Goal: Information Seeking & Learning: Learn about a topic

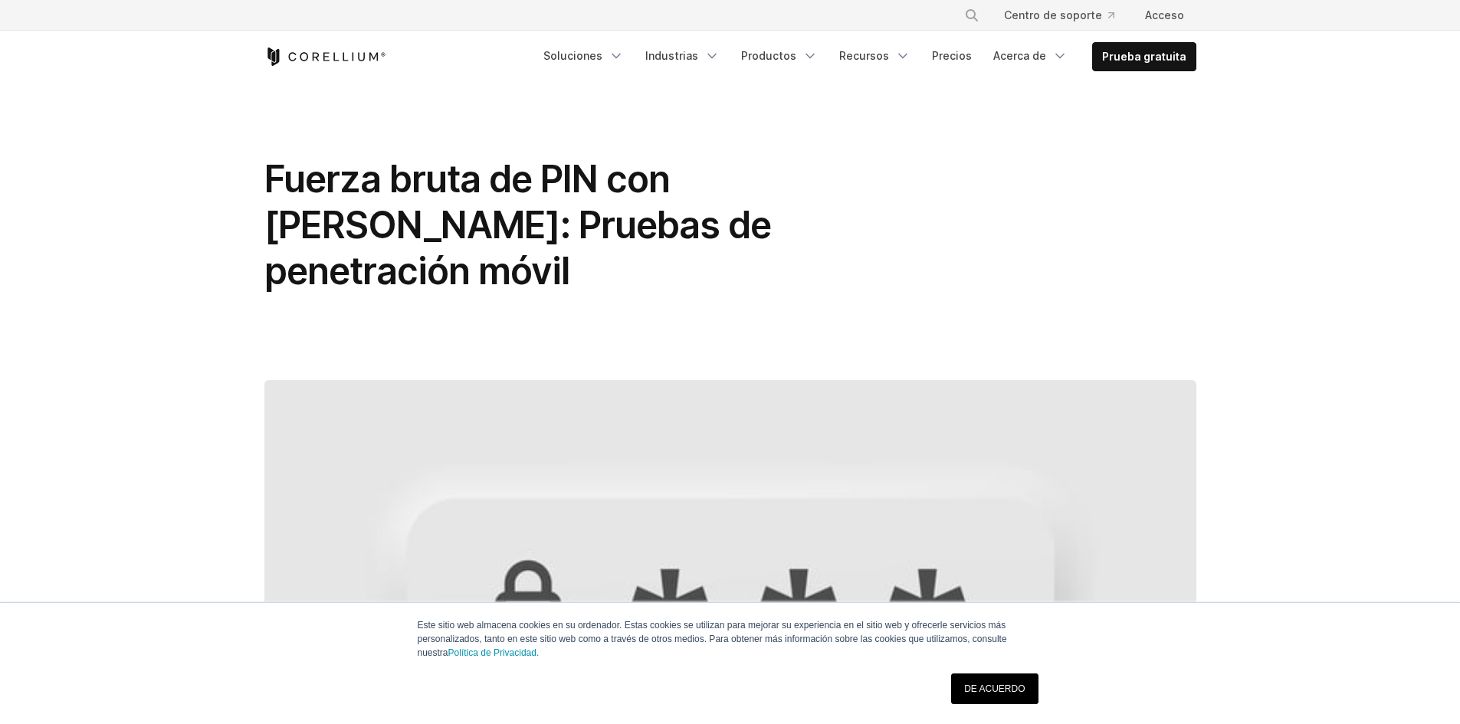
drag, startPoint x: 0, startPoint y: 0, endPoint x: 1178, endPoint y: 147, distance: 1187.6
click at [1178, 147] on div "Fuerza bruta de PIN con [PERSON_NAME]: Pruebas de penetración móvil" at bounding box center [730, 641] width 981 height 1116
click at [1001, 680] on link "DE ACUERDO" at bounding box center [994, 688] width 87 height 31
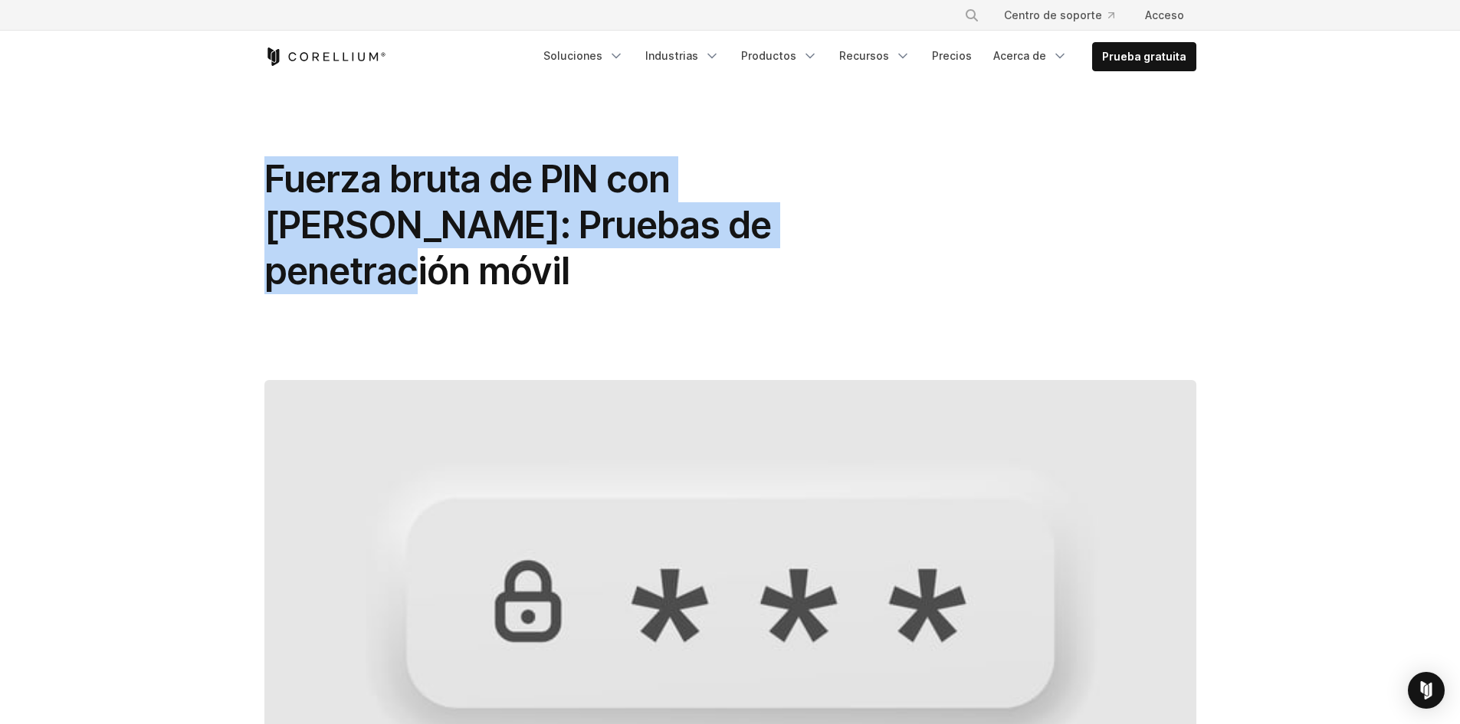
drag, startPoint x: 251, startPoint y: 178, endPoint x: 765, endPoint y: 207, distance: 514.2
click at [765, 207] on div "Fuerza bruta de PIN con [PERSON_NAME]: Pruebas de penetración móvil" at bounding box center [730, 641] width 981 height 1116
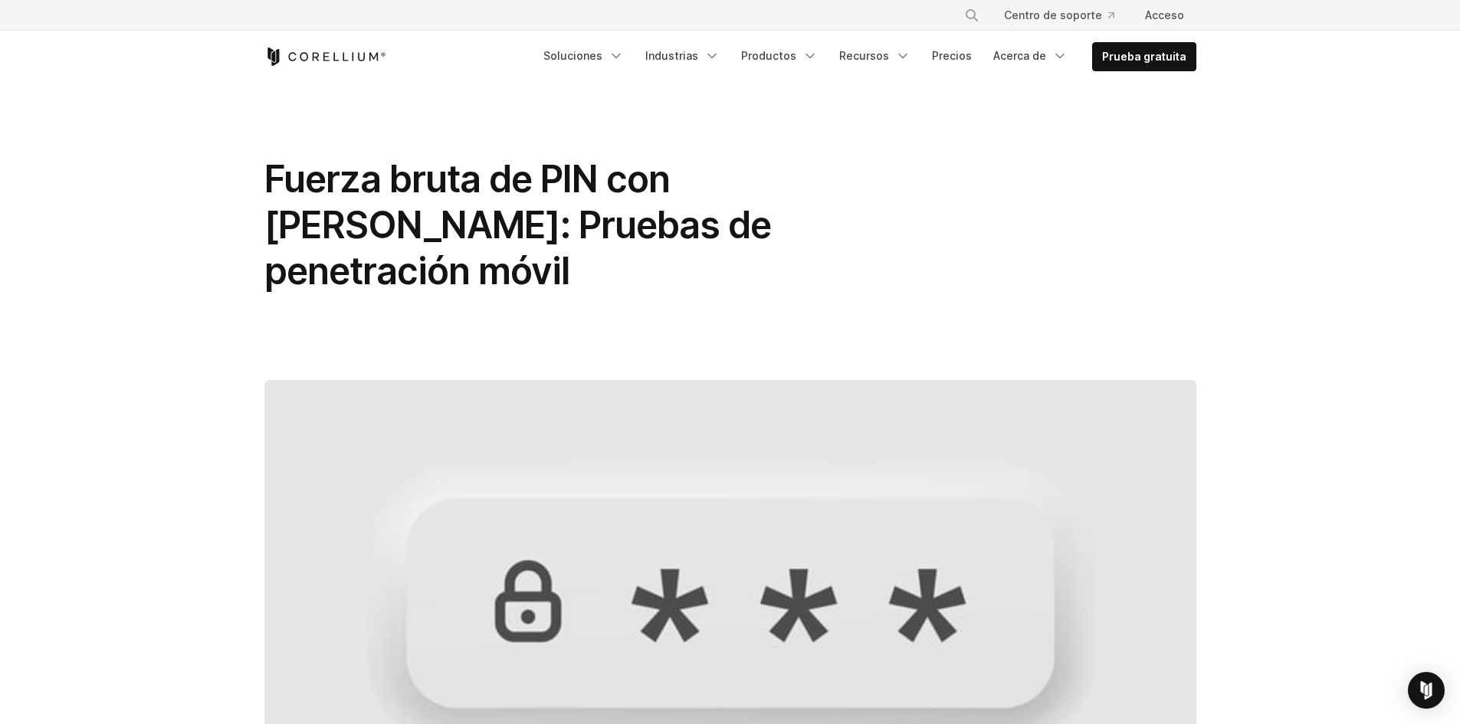
click at [1060, 241] on div "Fuerza bruta de PIN con [PERSON_NAME]: Pruebas de penetración móvil" at bounding box center [730, 231] width 932 height 150
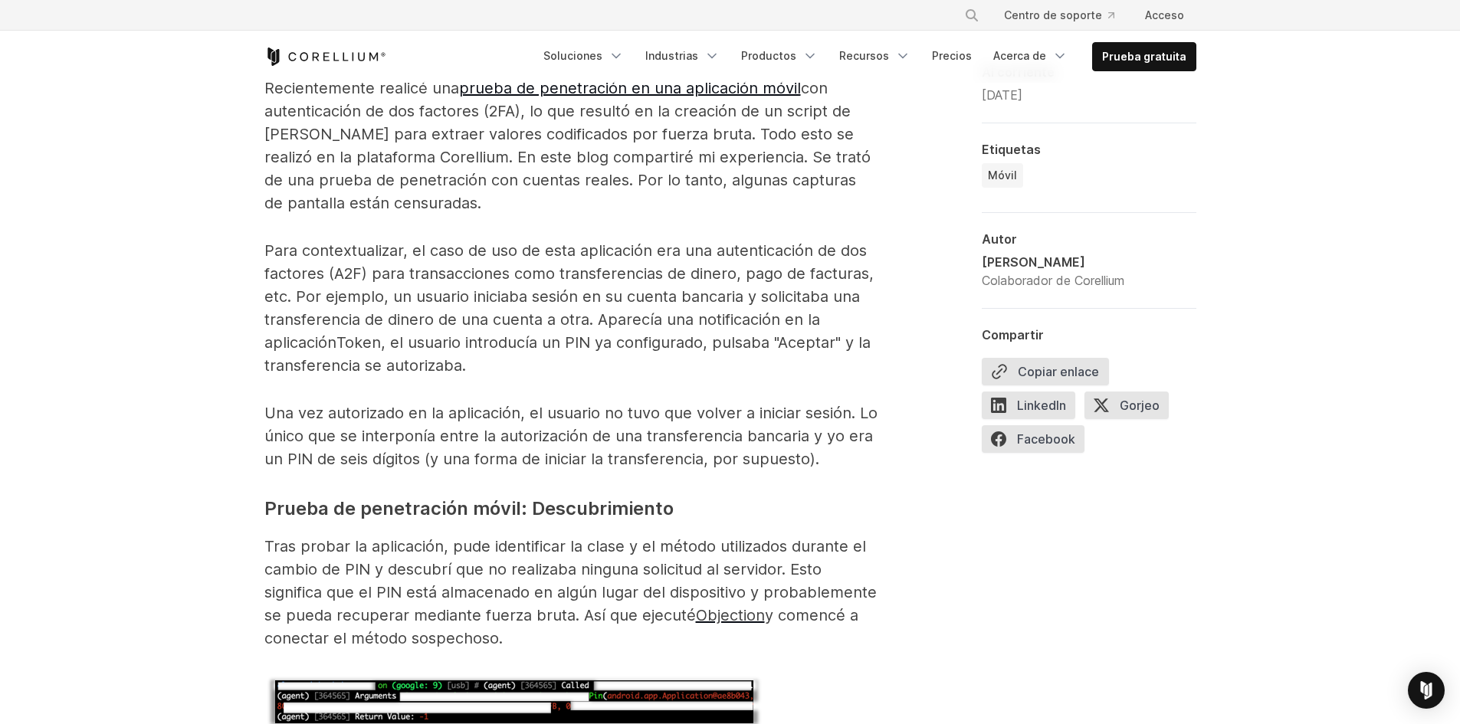
scroll to position [1149, 0]
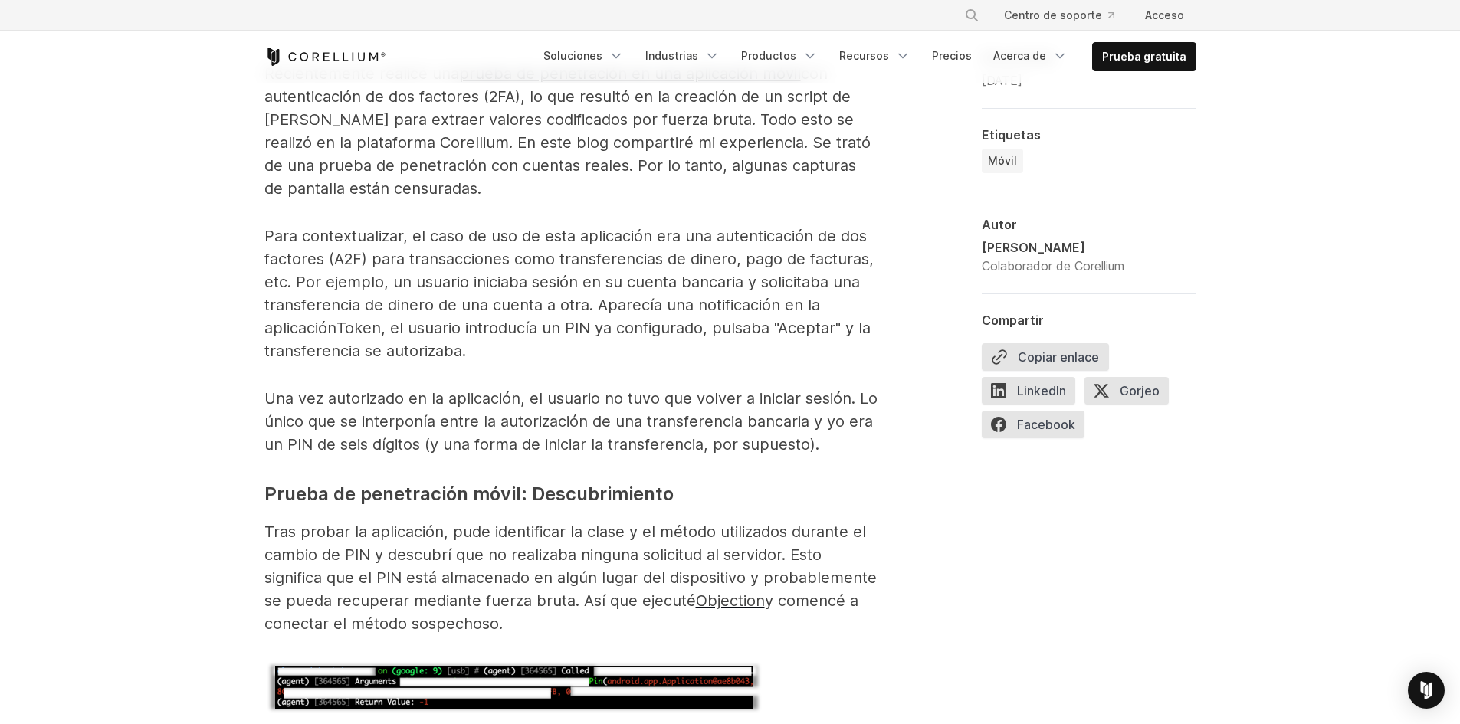
click at [476, 303] on p "Para contextualizar, el caso de uso de esta aplicación era una autenticación de…" at bounding box center [570, 293] width 613 height 138
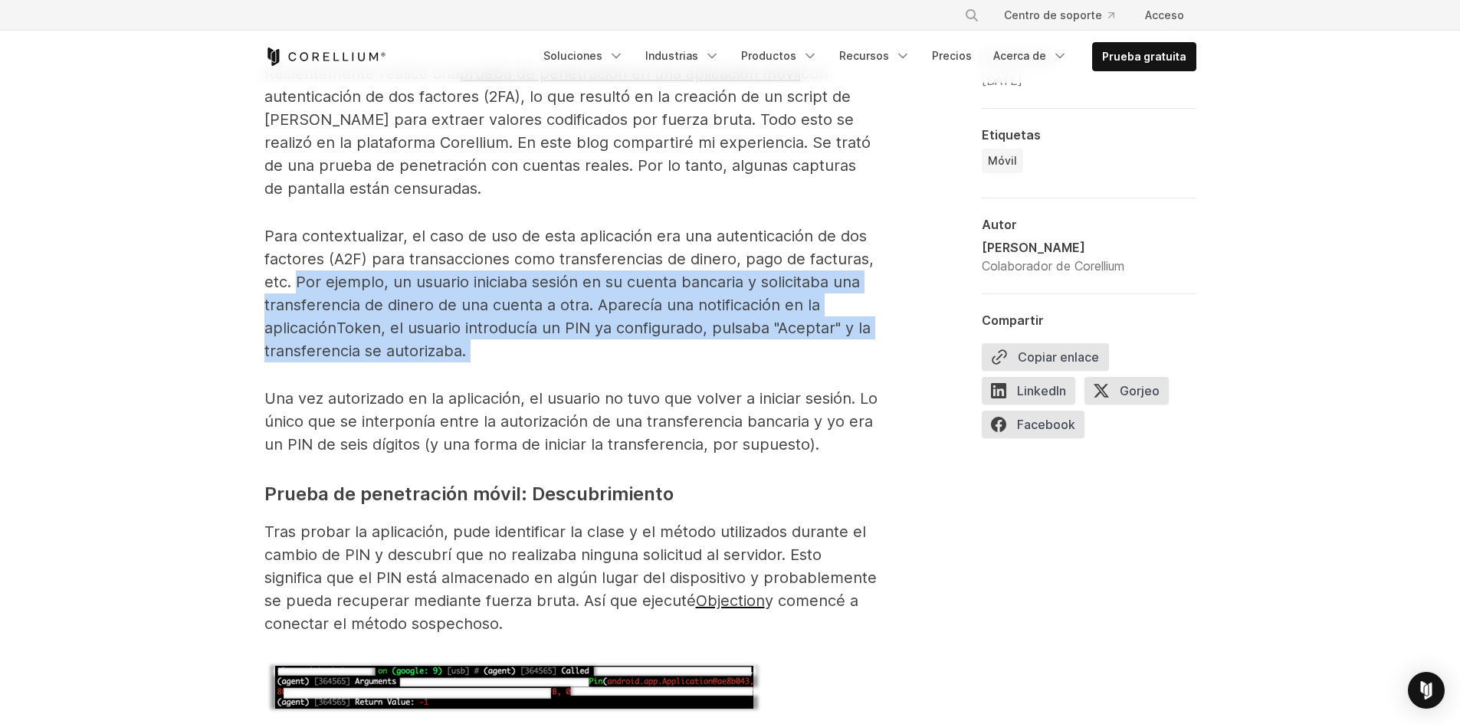
drag, startPoint x: 297, startPoint y: 235, endPoint x: 469, endPoint y: 300, distance: 184.3
click at [469, 300] on p "Para contextualizar, el caso de uso de esta aplicación era una autenticación de…" at bounding box center [570, 293] width 613 height 138
click at [565, 303] on p "Para contextualizar, el caso de uso de esta aplicación era una autenticación de…" at bounding box center [570, 293] width 613 height 138
drag, startPoint x: 298, startPoint y: 231, endPoint x: 642, endPoint y: 310, distance: 353.0
click at [642, 310] on p "Para contextualizar, el caso de uso de esta aplicación era una autenticación de…" at bounding box center [570, 293] width 613 height 138
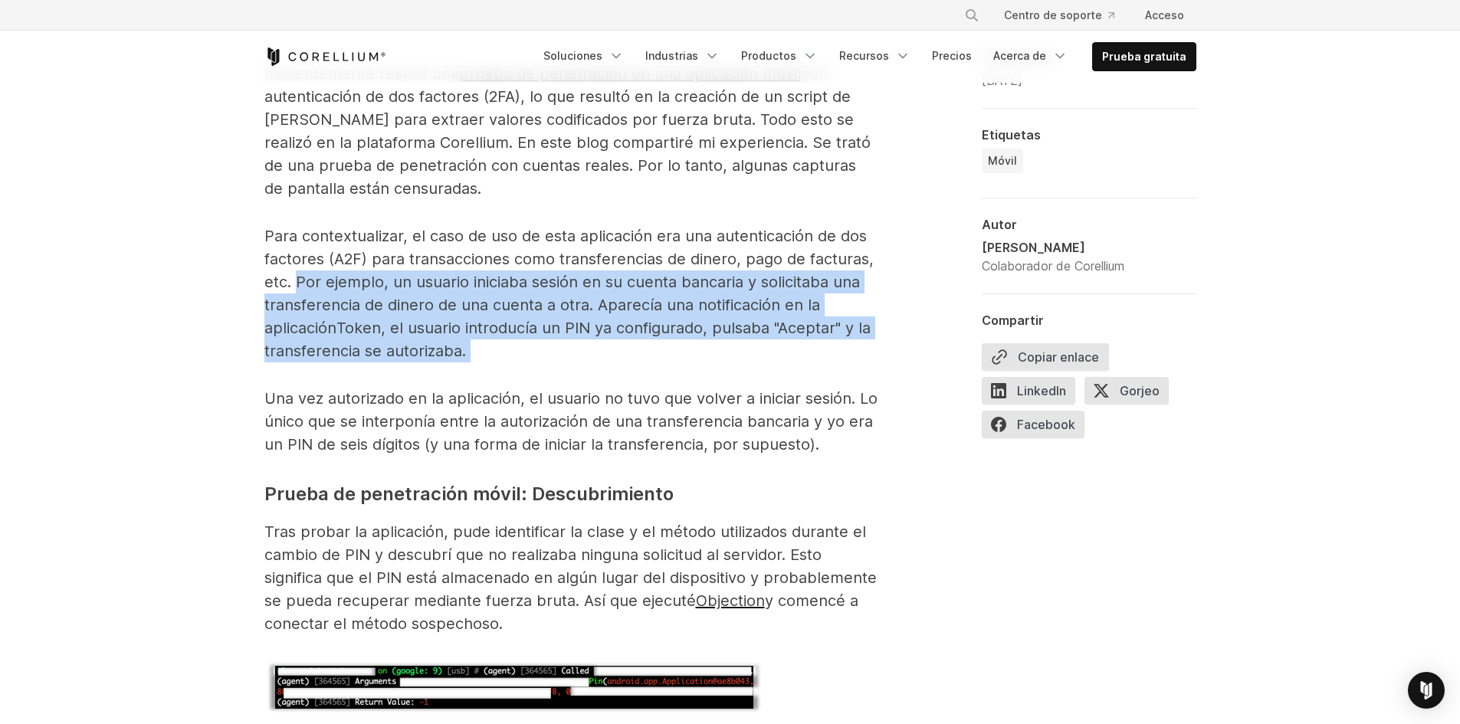
click at [642, 310] on p "Para contextualizar, el caso de uso de esta aplicación era una autenticación de…" at bounding box center [570, 293] width 613 height 138
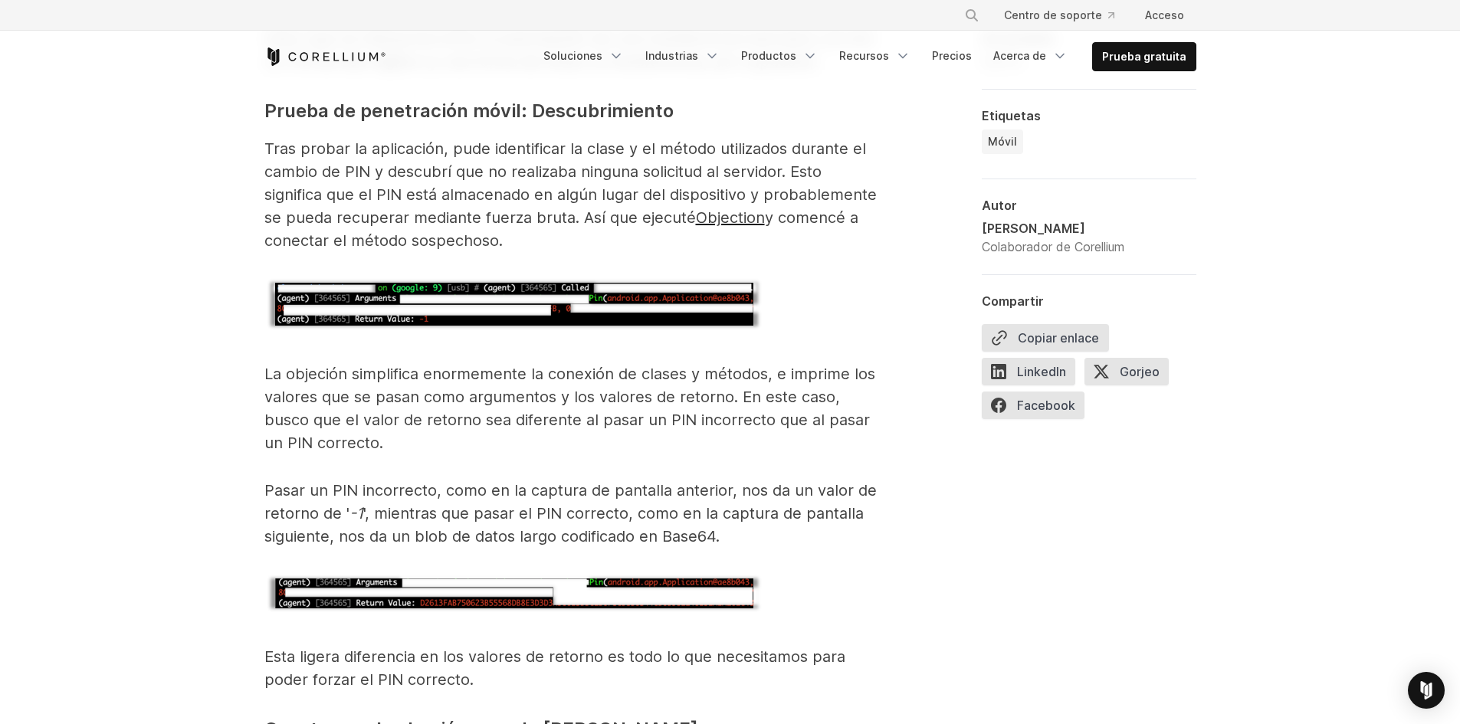
scroll to position [1456, 0]
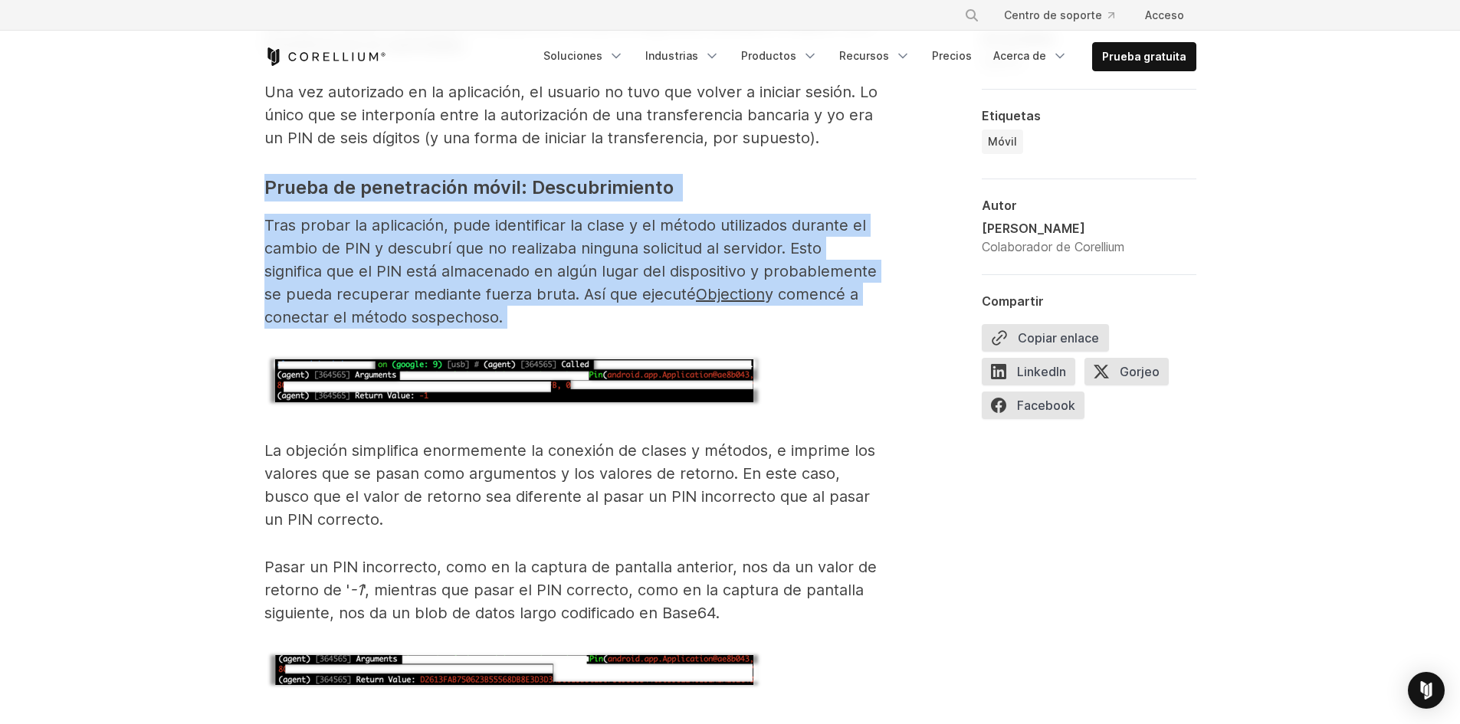
drag, startPoint x: 257, startPoint y: 133, endPoint x: 533, endPoint y: 269, distance: 308.4
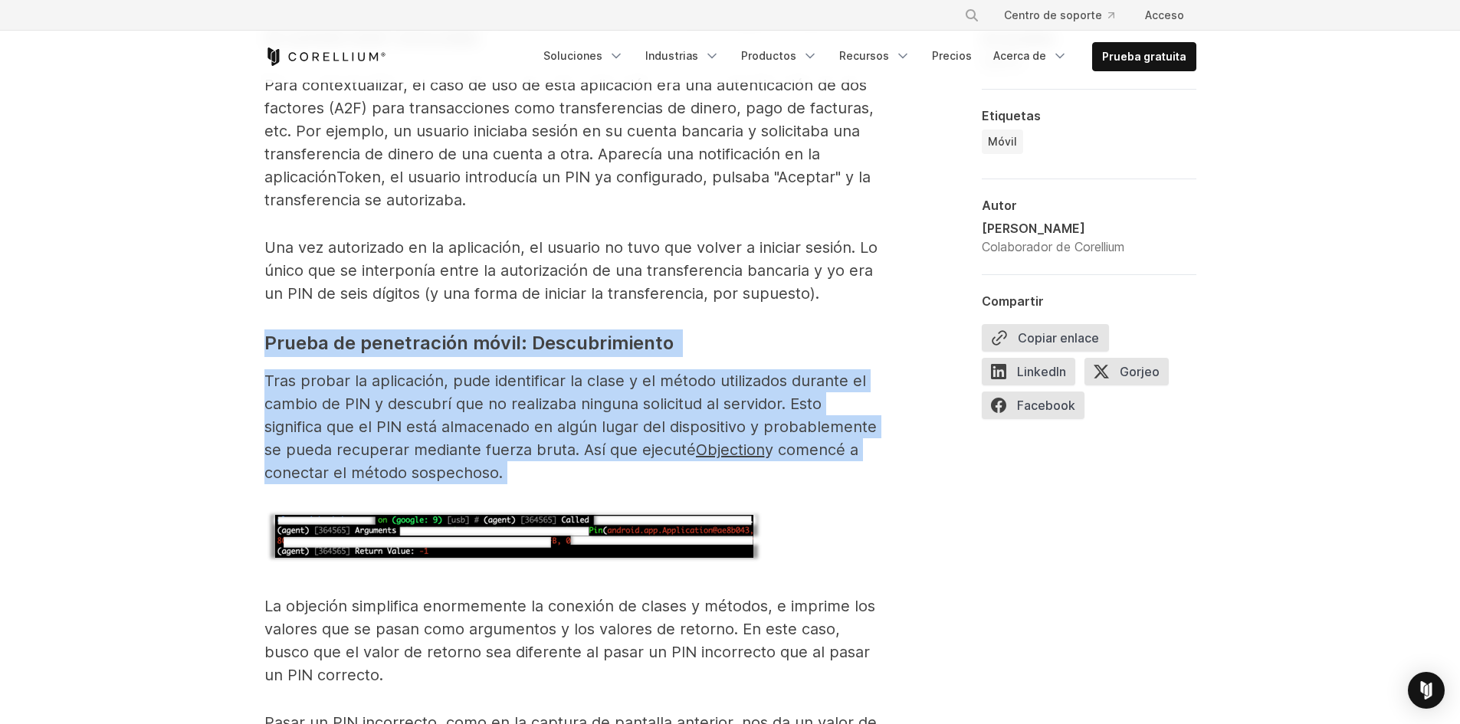
scroll to position [919, 0]
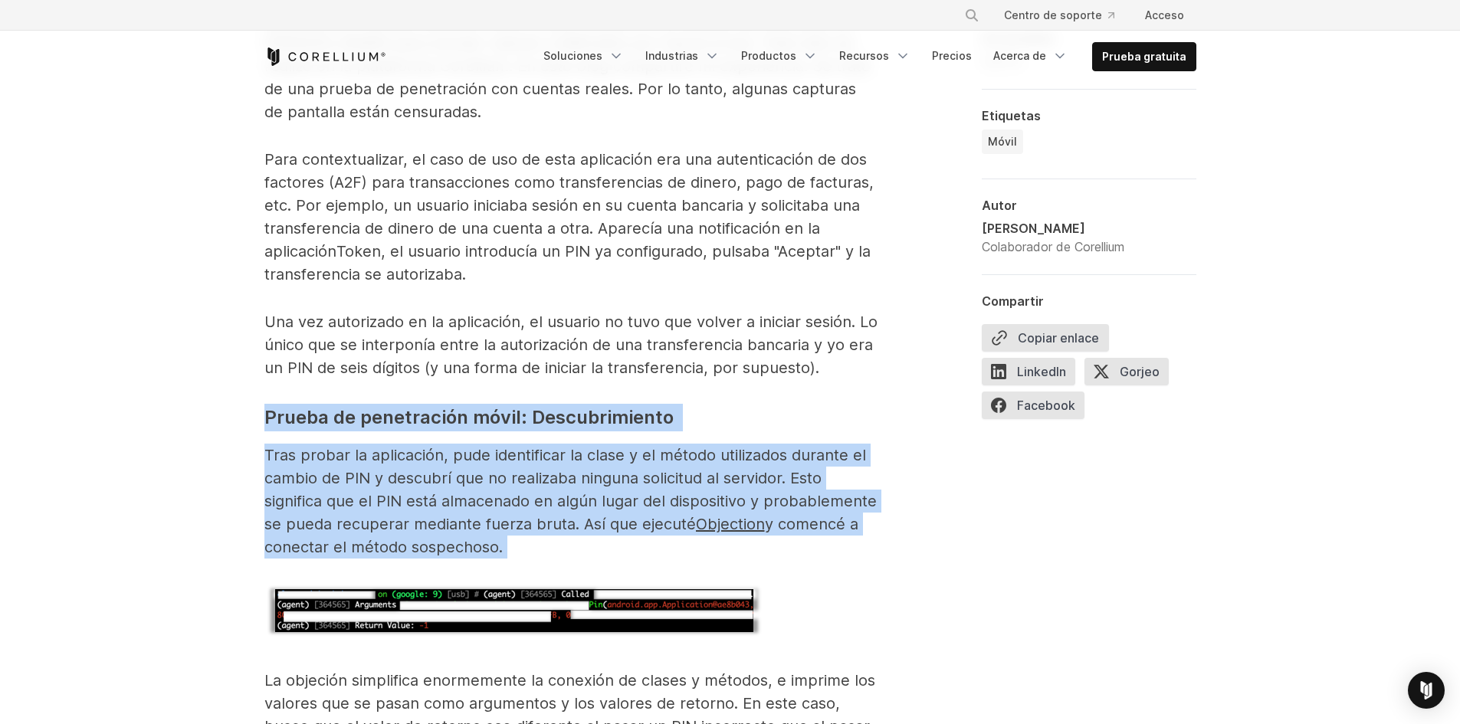
drag, startPoint x: 865, startPoint y: 477, endPoint x: 865, endPoint y: 463, distance: 14.6
click at [865, 477] on p "Tras probar la aplicación, pude identificar la clase y el método utilizados dur…" at bounding box center [570, 501] width 613 height 115
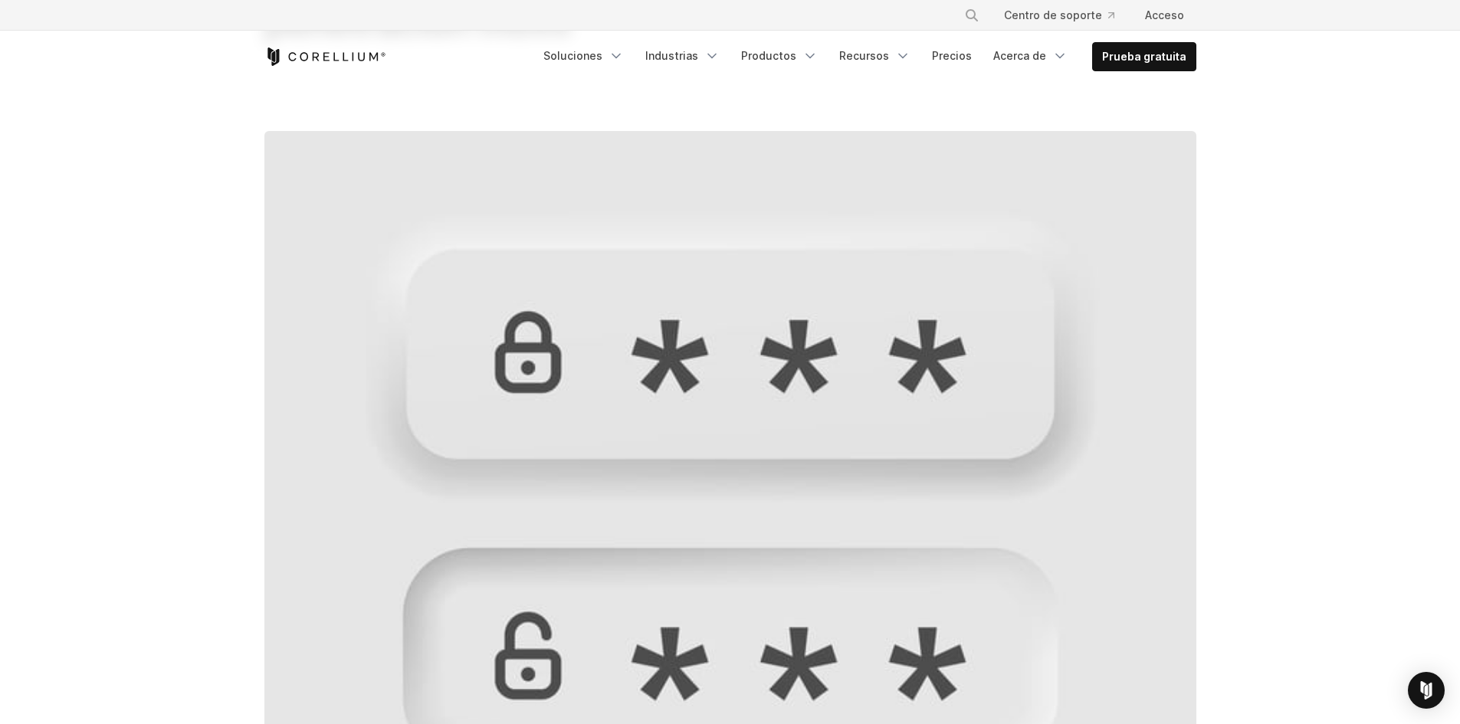
scroll to position [0, 0]
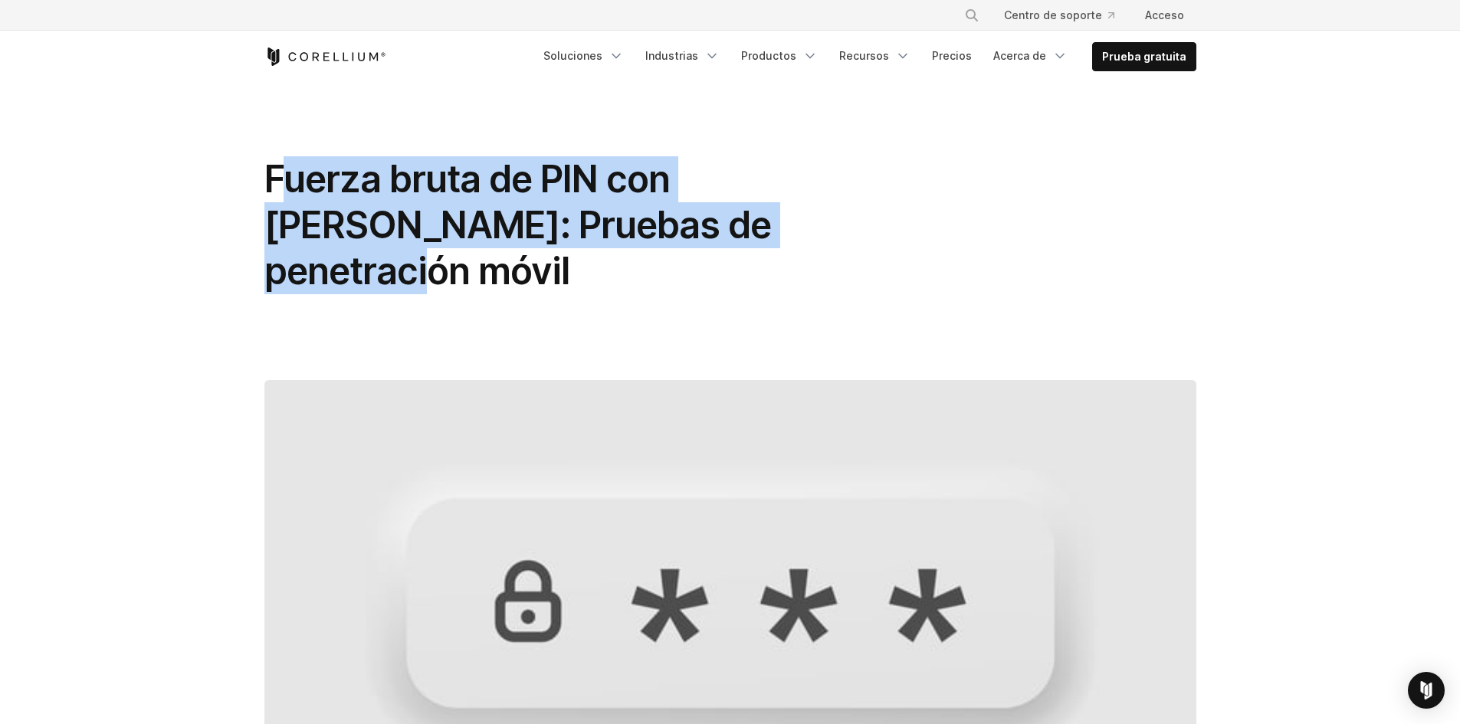
drag, startPoint x: 283, startPoint y: 179, endPoint x: 1010, endPoint y: 222, distance: 728.4
click at [1010, 222] on div "Fuerza bruta de PIN con [PERSON_NAME]: Pruebas de penetración móvil" at bounding box center [730, 231] width 932 height 150
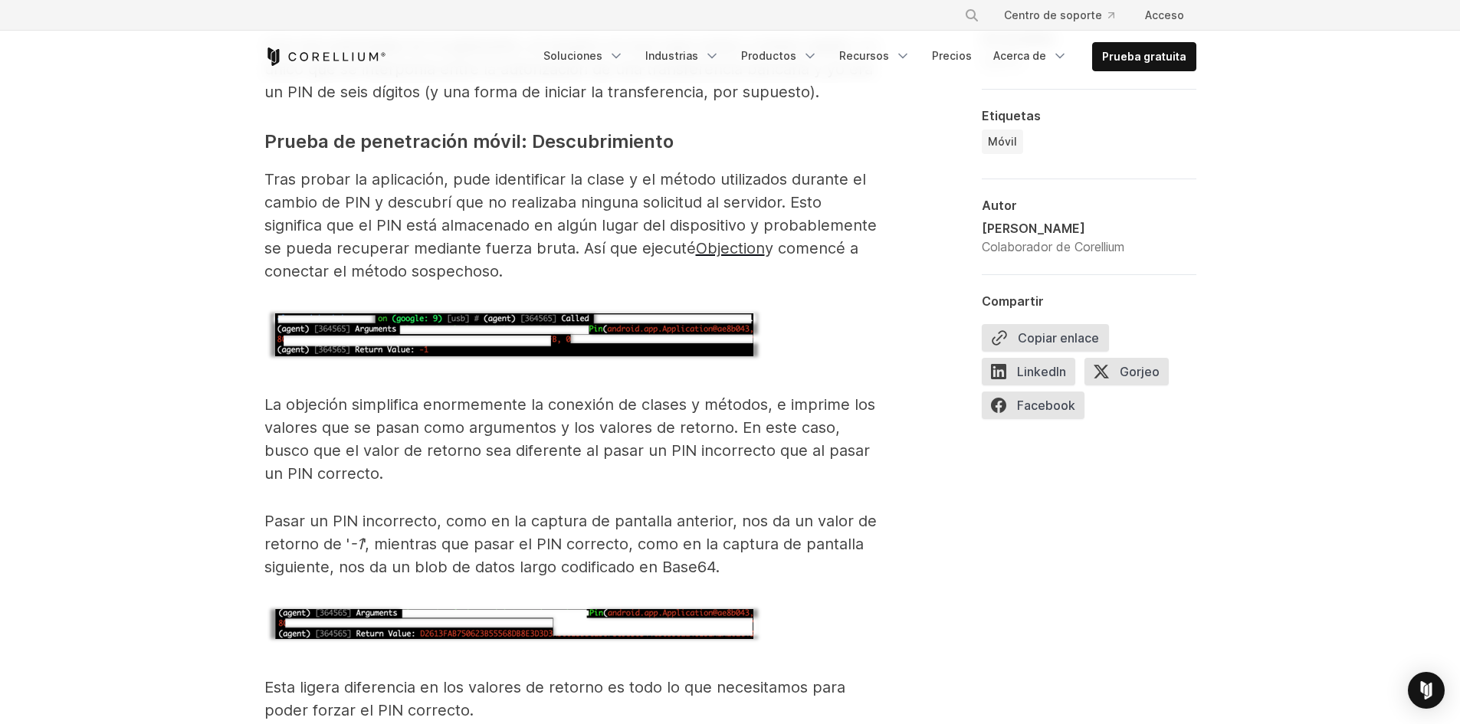
scroll to position [1532, 0]
